Goal: Information Seeking & Learning: Compare options

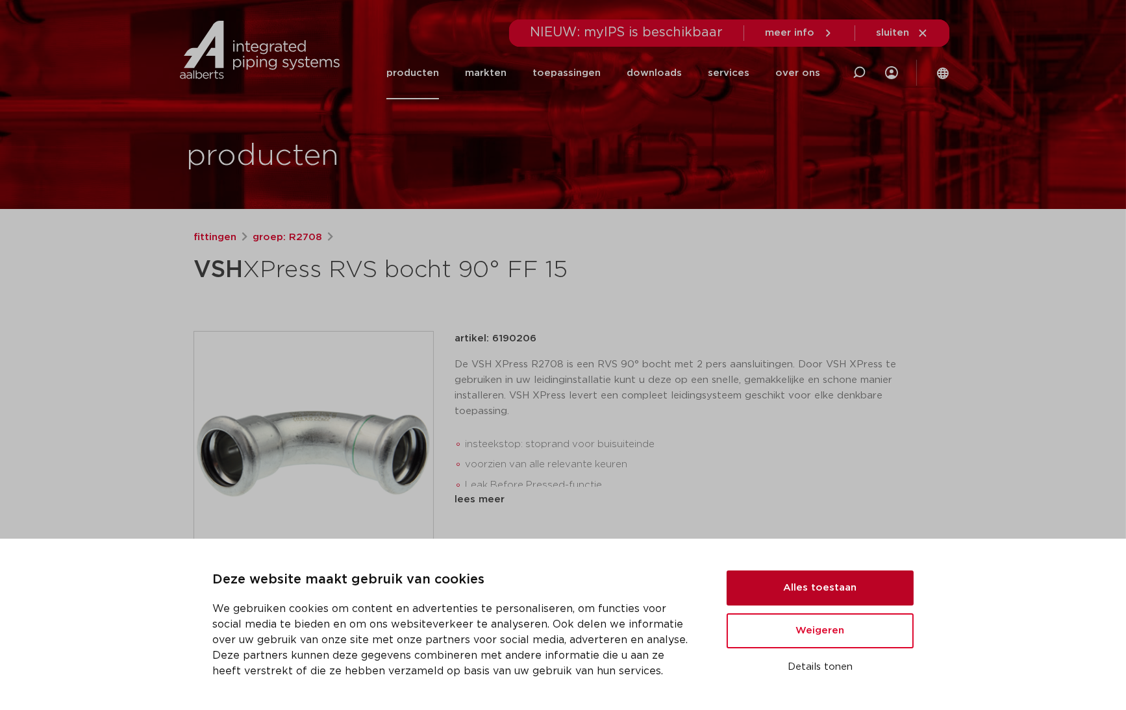
click at [827, 593] on button "Alles toestaan" at bounding box center [820, 588] width 187 height 35
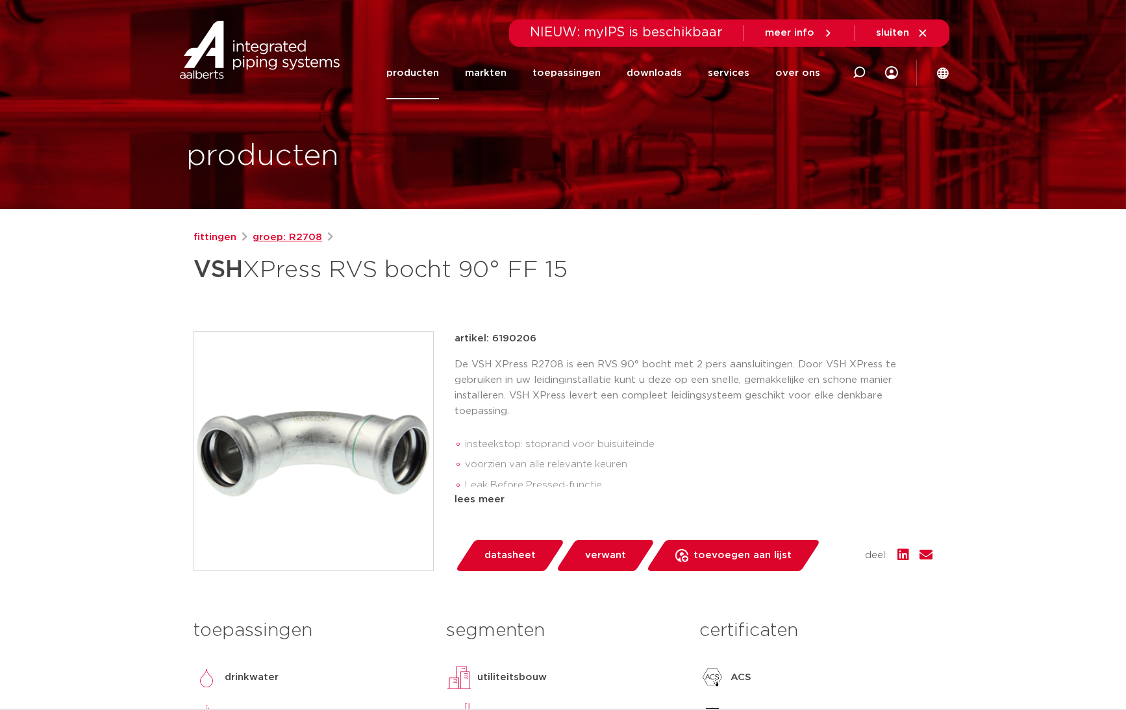
click at [284, 234] on link "groep: R2708" at bounding box center [287, 238] width 69 height 16
click at [214, 236] on link "fittingen" at bounding box center [215, 238] width 43 height 16
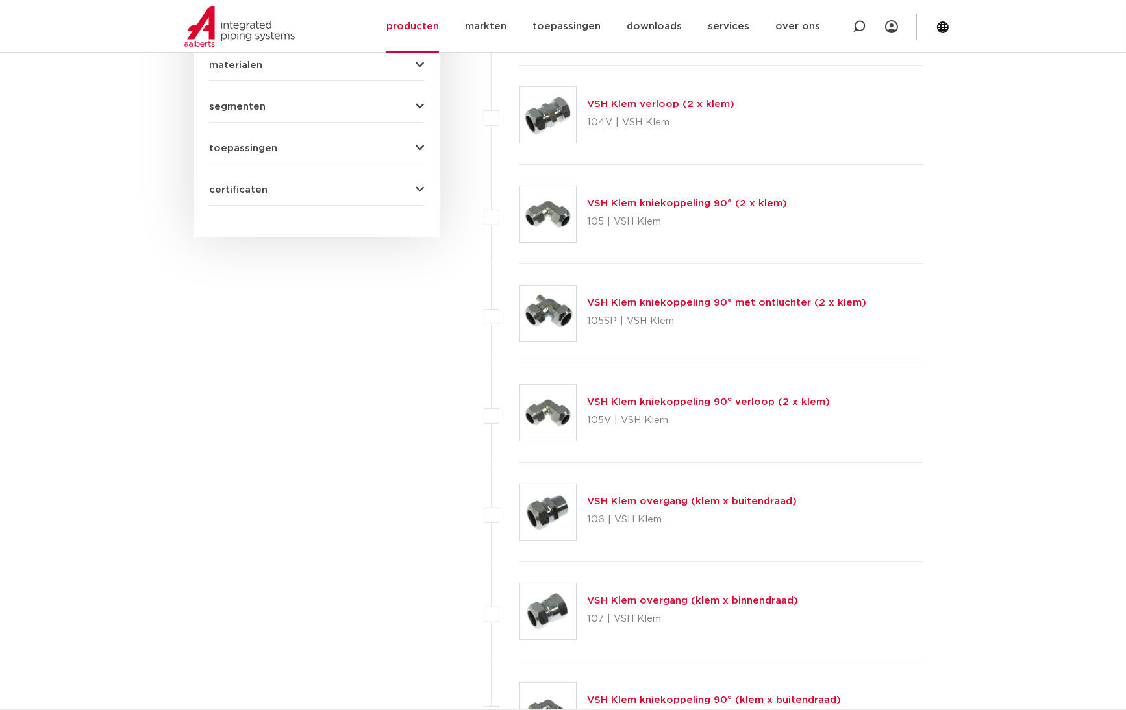
scroll to position [714, 0]
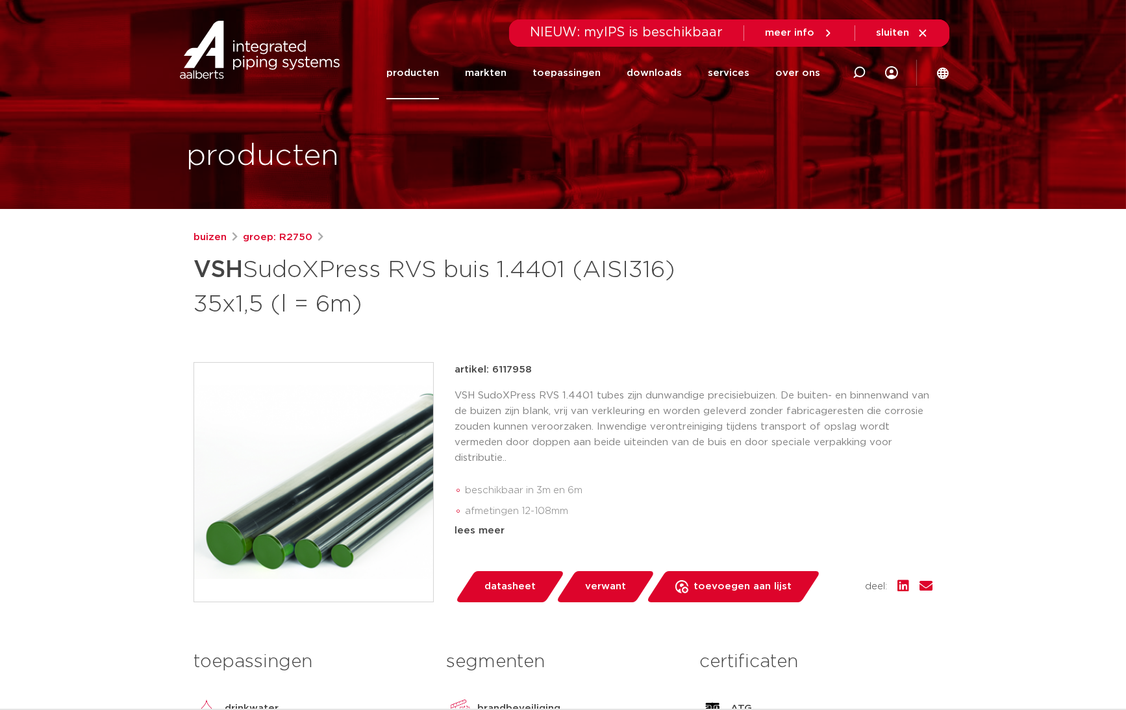
click at [426, 76] on link "producten" at bounding box center [412, 73] width 53 height 53
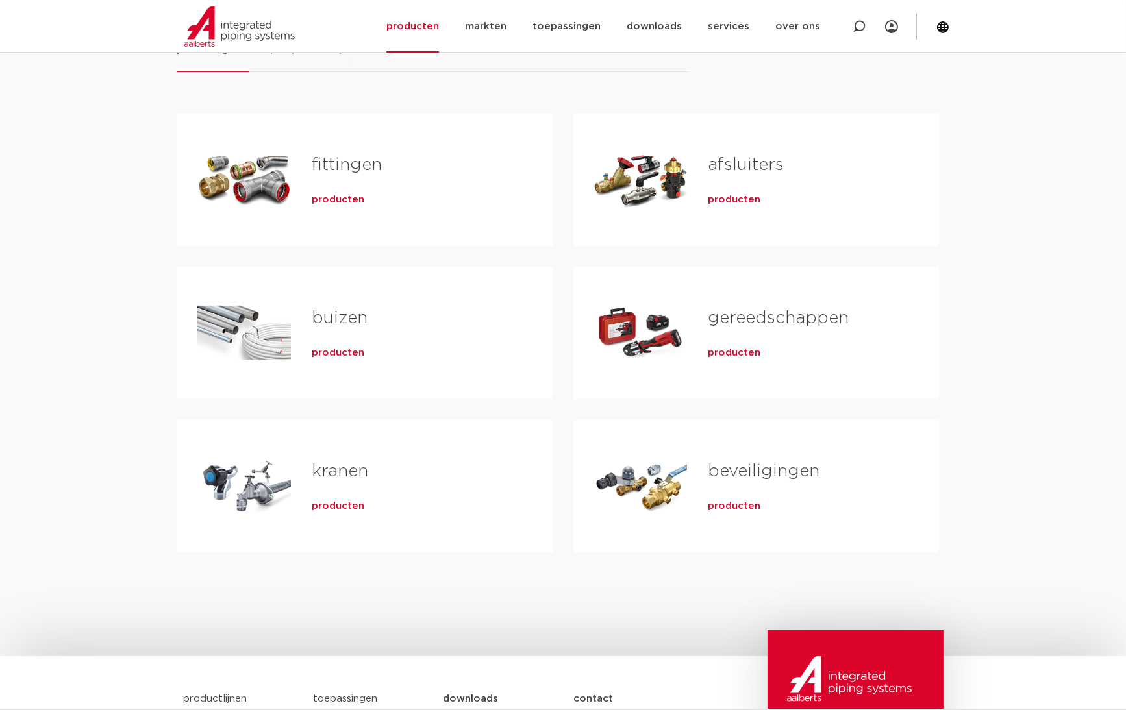
scroll to position [216, 0]
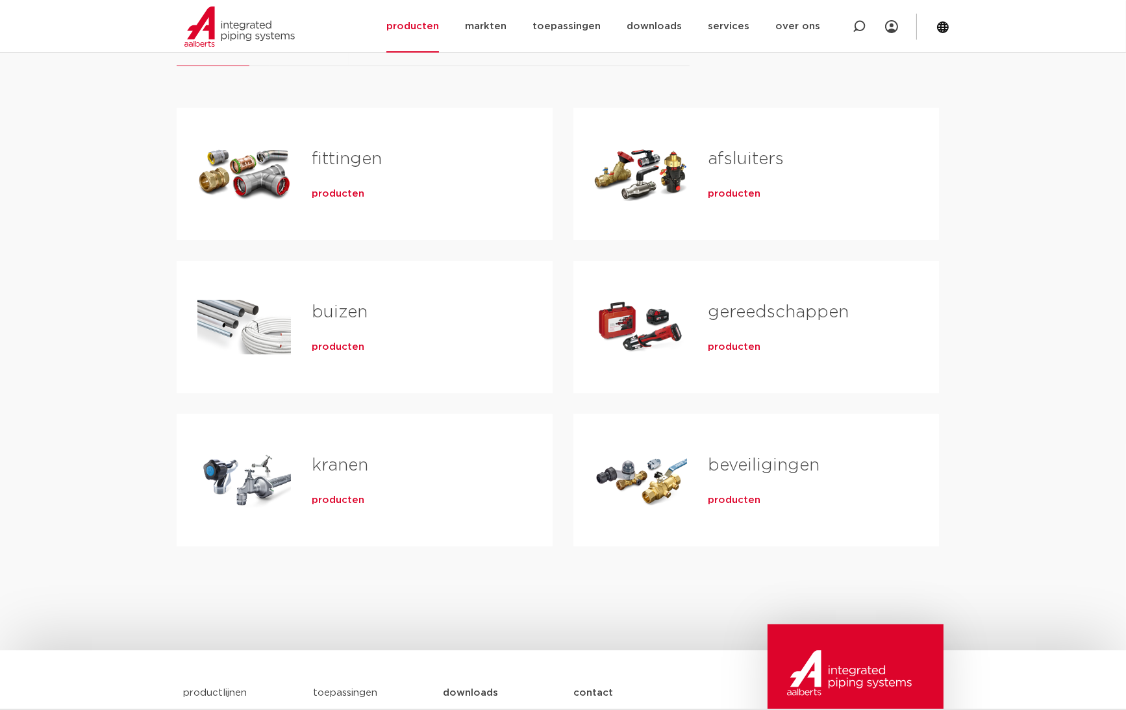
click at [725, 156] on link "afsluiters" at bounding box center [746, 159] width 76 height 17
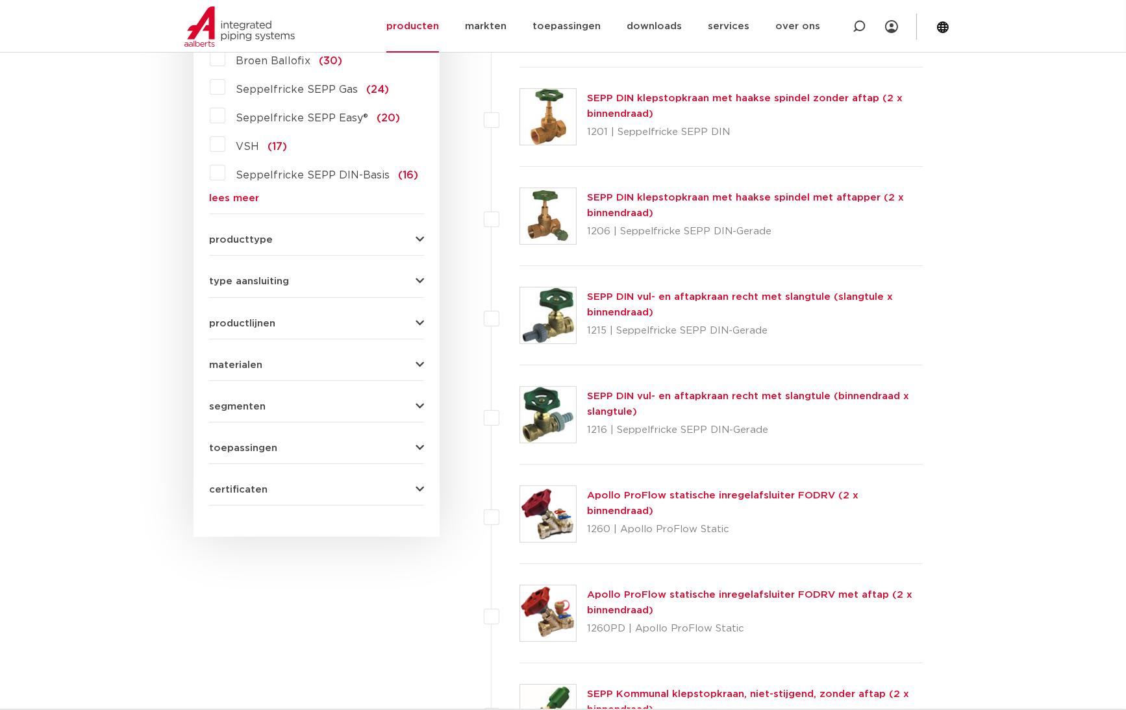
scroll to position [411, 0]
click at [417, 364] on icon "button" at bounding box center [420, 367] width 8 height 10
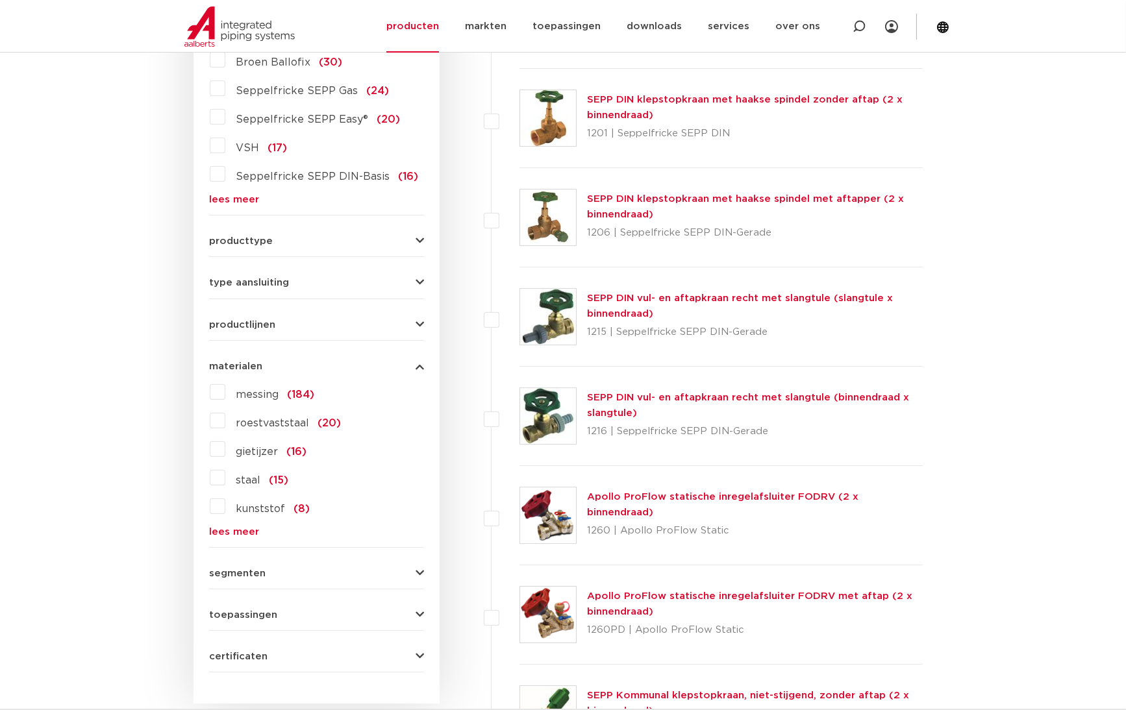
click at [225, 415] on label "roestvaststaal (20)" at bounding box center [283, 420] width 116 height 21
click at [0, 0] on input "roestvaststaal (20)" at bounding box center [0, 0] width 0 height 0
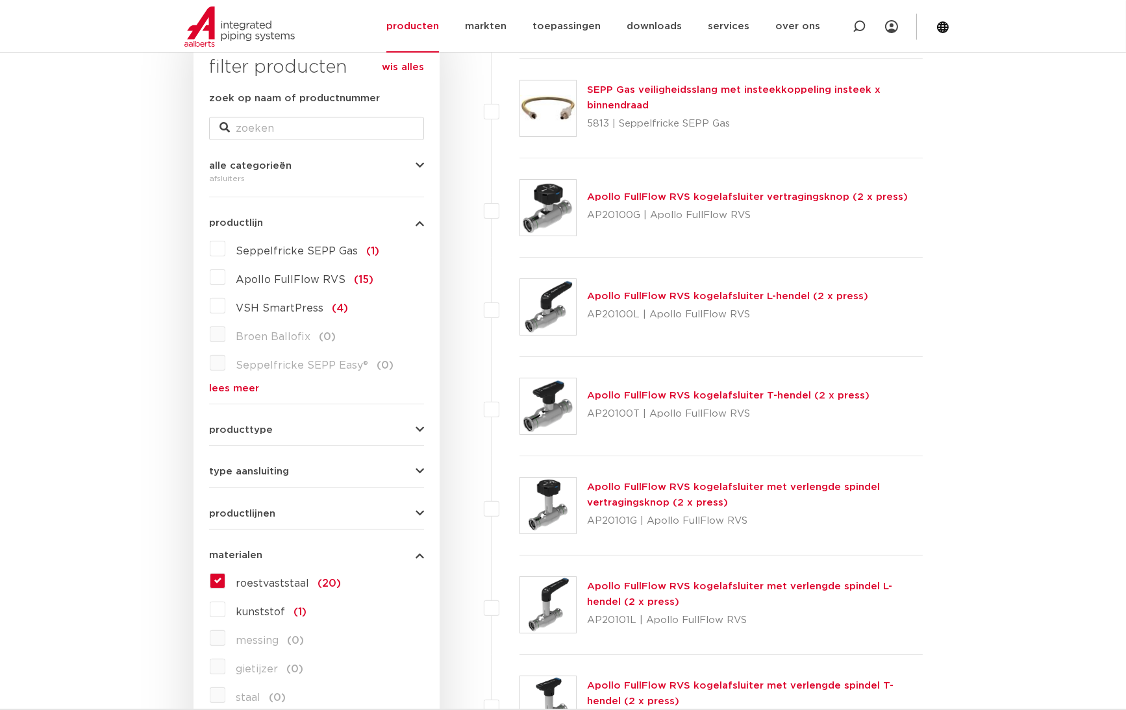
scroll to position [216, 0]
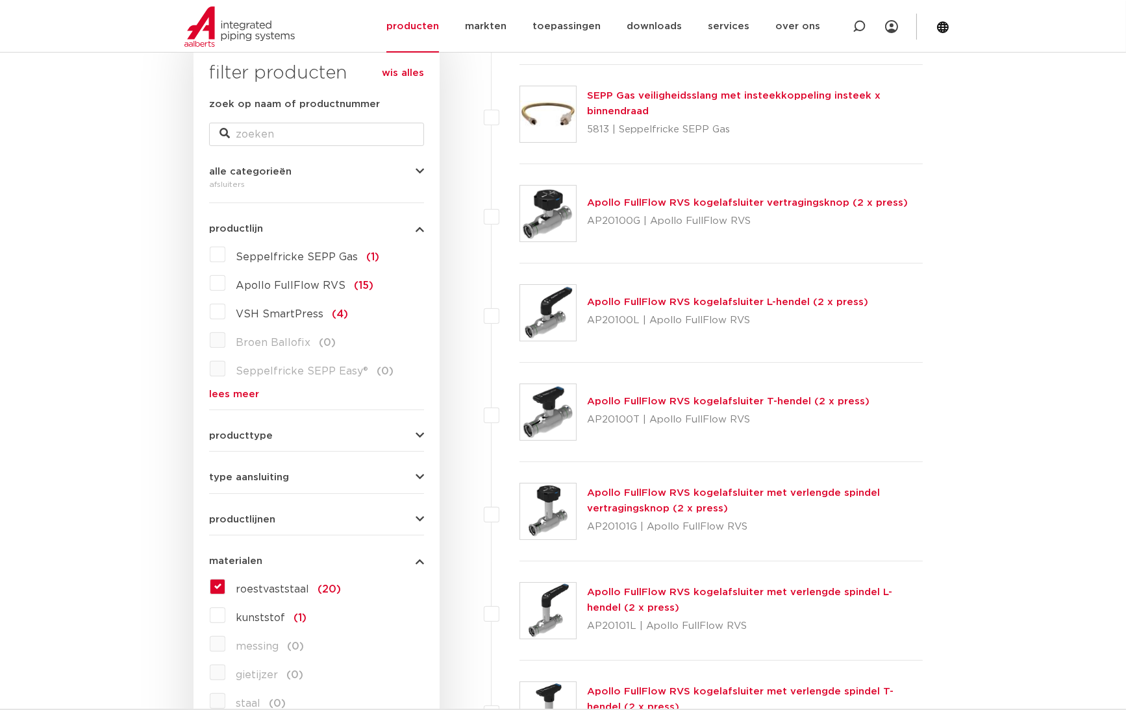
click at [225, 312] on label "VSH SmartPress (4)" at bounding box center [286, 311] width 123 height 21
click at [0, 0] on input "VSH SmartPress (4)" at bounding box center [0, 0] width 0 height 0
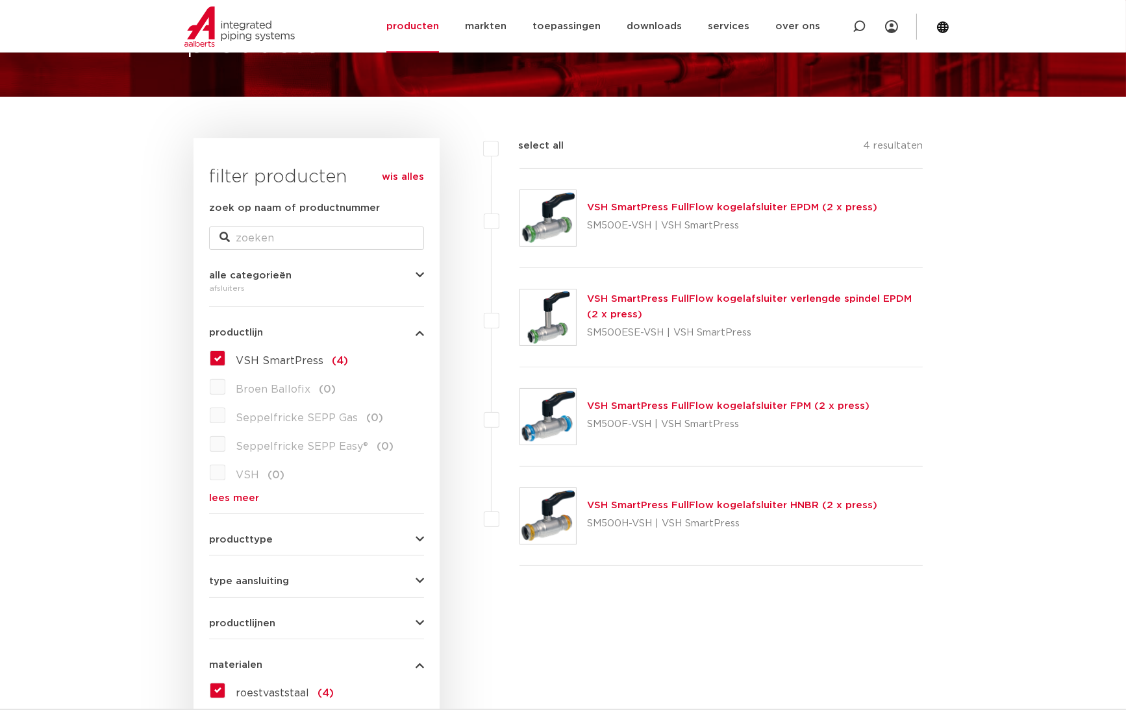
scroll to position [108, 0]
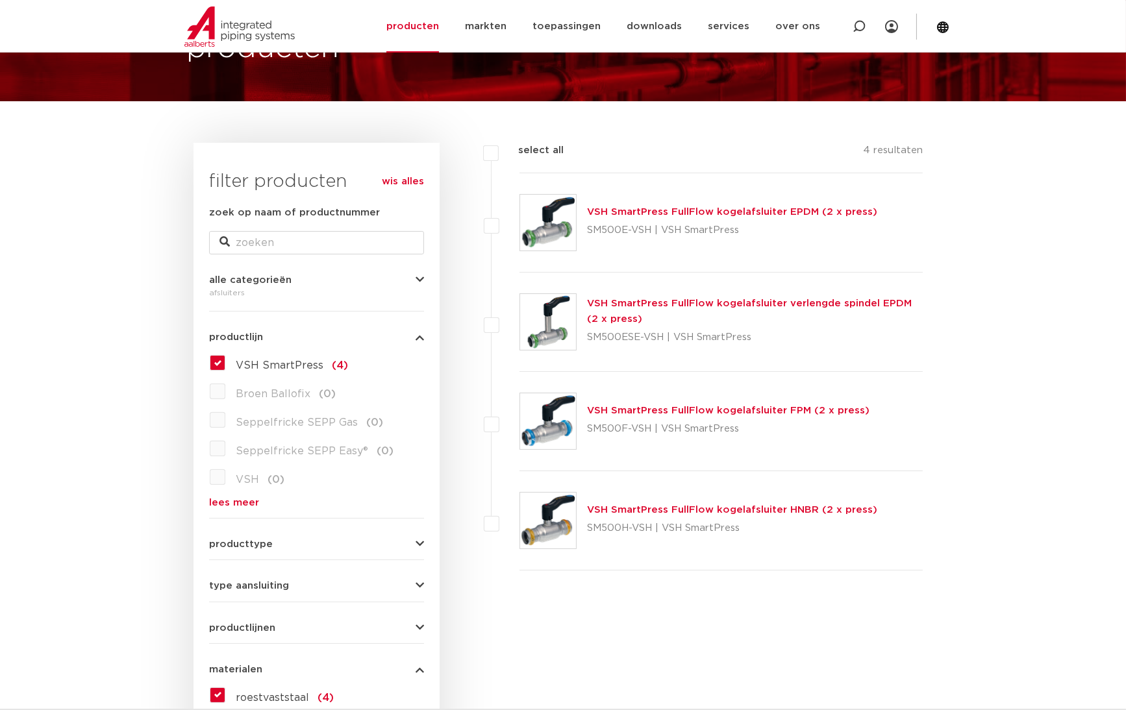
click at [699, 412] on link "VSH SmartPress FullFlow kogelafsluiter FPM (2 x press)" at bounding box center [728, 411] width 282 height 10
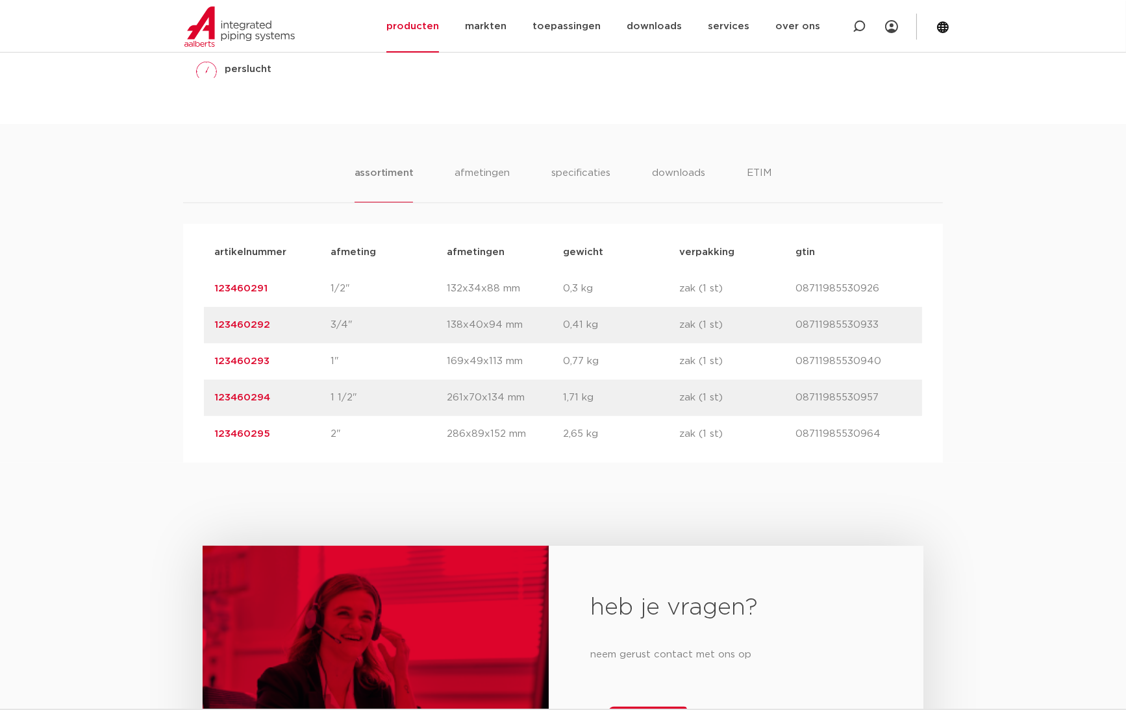
scroll to position [714, 0]
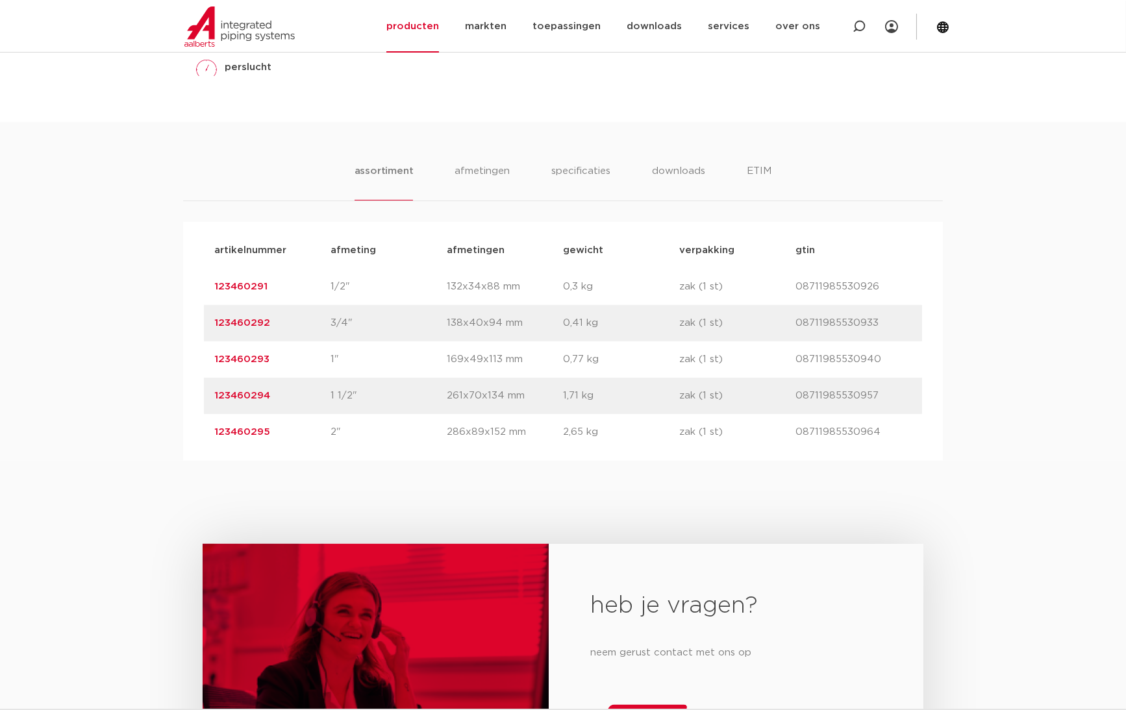
click at [495, 434] on p "286x89x152 mm" at bounding box center [505, 433] width 116 height 16
